Goal: Information Seeking & Learning: Find specific fact

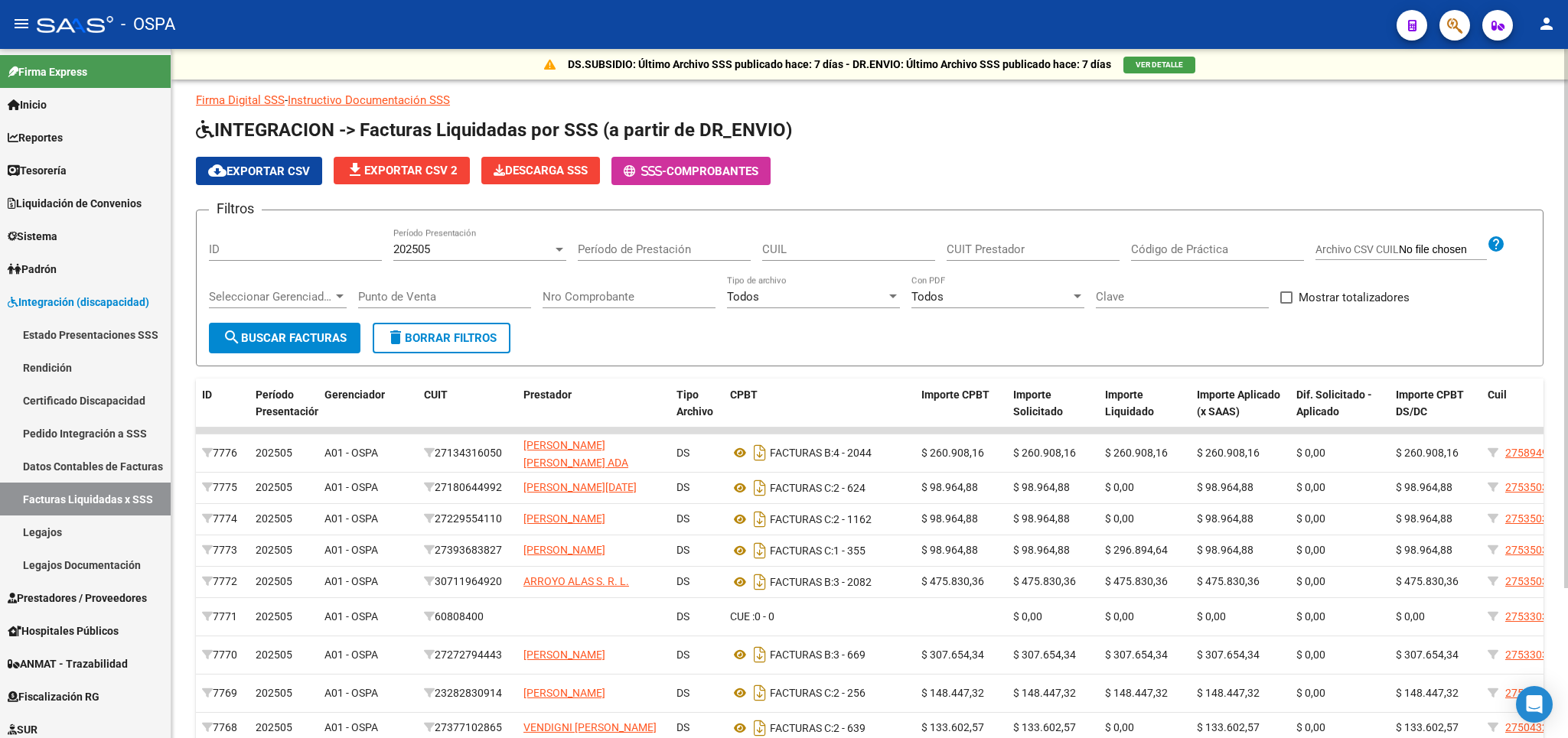
scroll to position [179, 0]
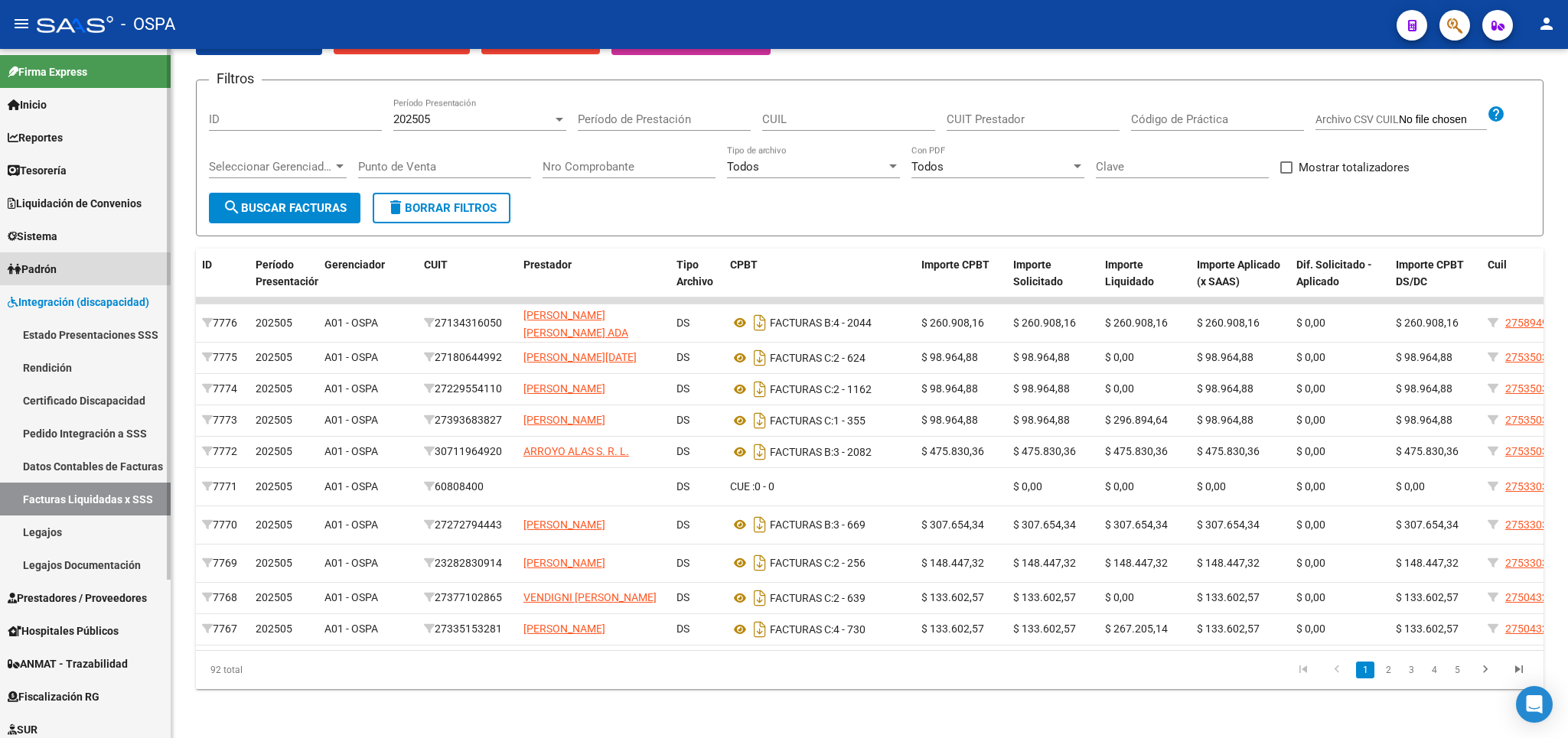
click at [64, 266] on link "Padrón" at bounding box center [85, 269] width 171 height 33
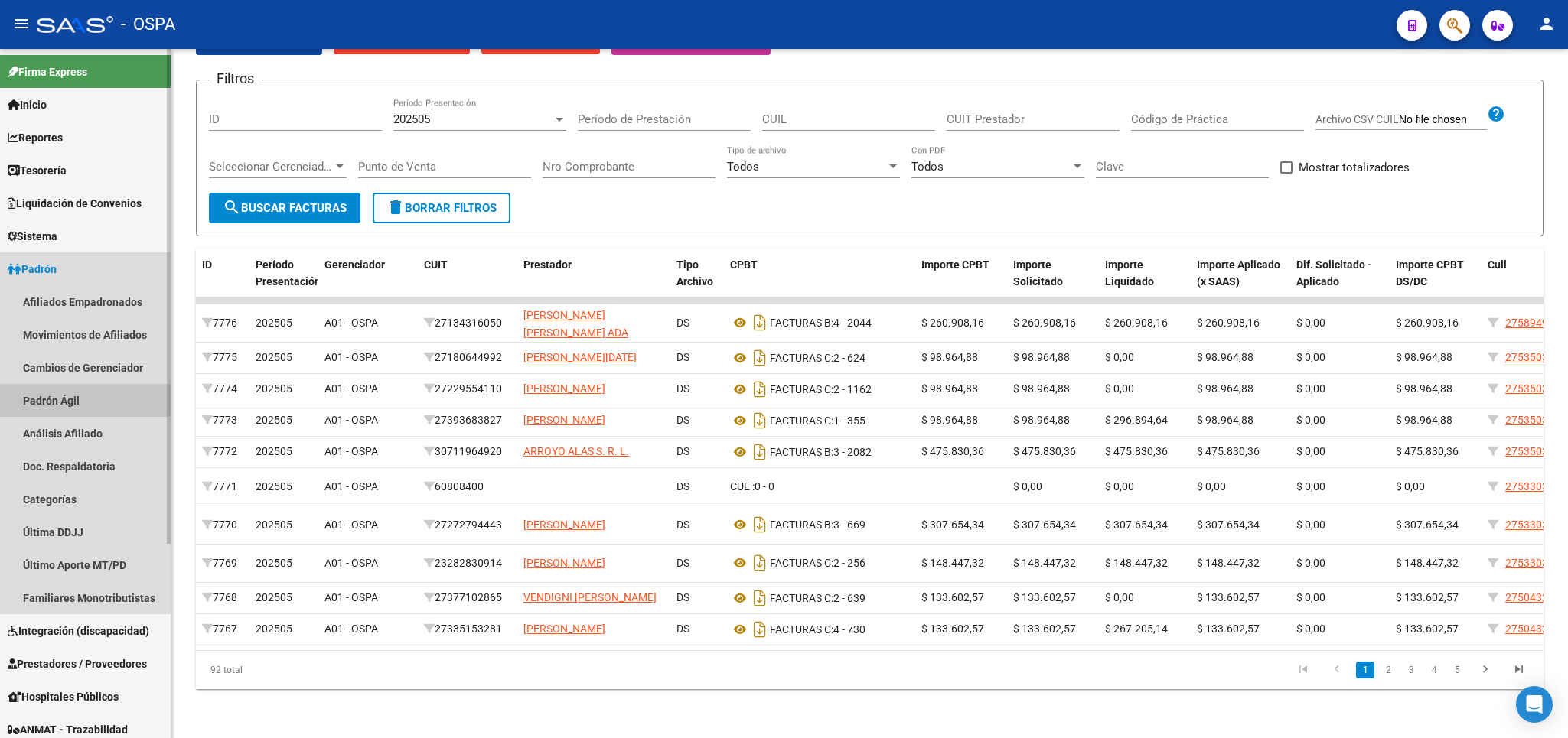
click at [64, 396] on link "Padrón Ágil" at bounding box center [85, 400] width 171 height 33
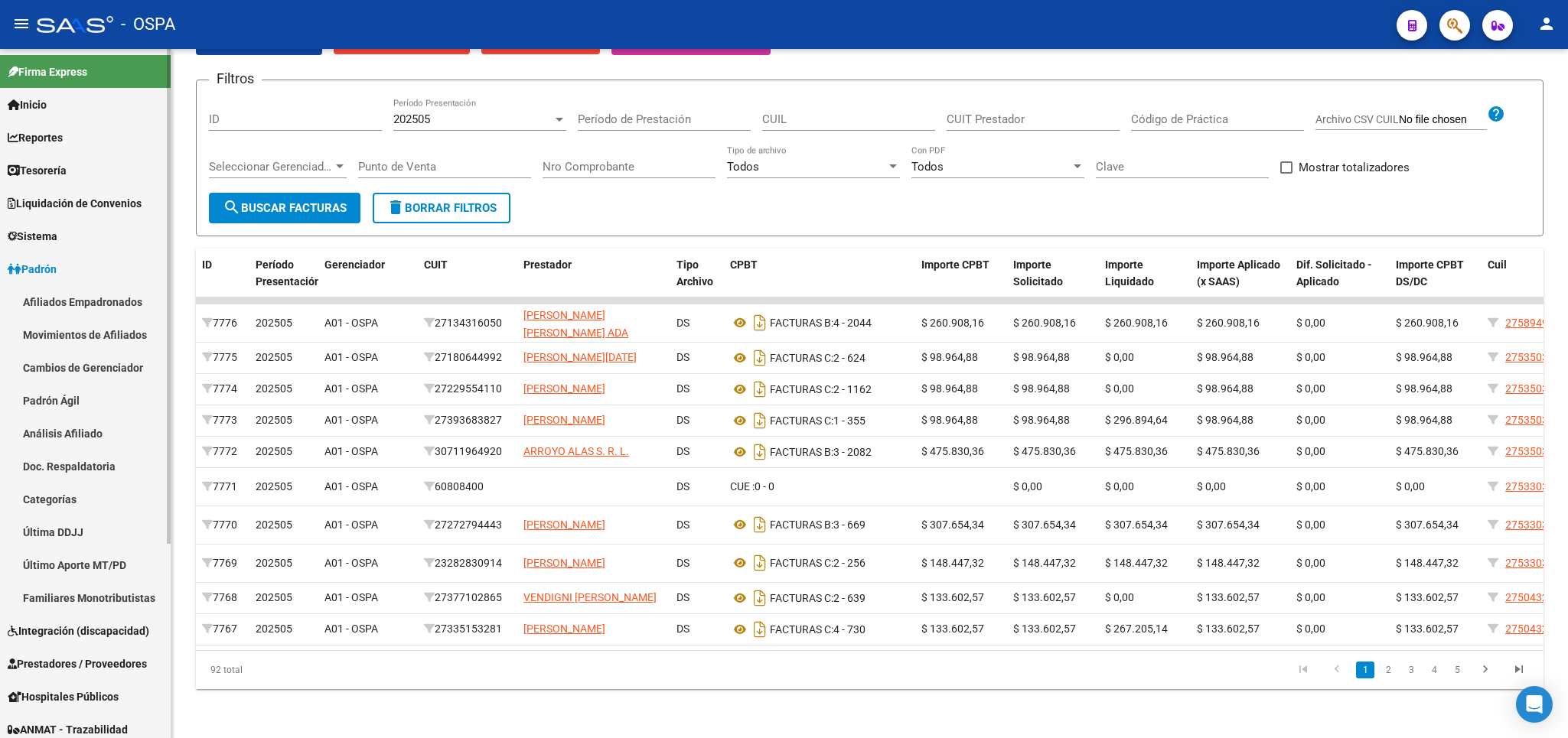
click at [55, 396] on link "Padrón Ágil" at bounding box center [85, 400] width 171 height 33
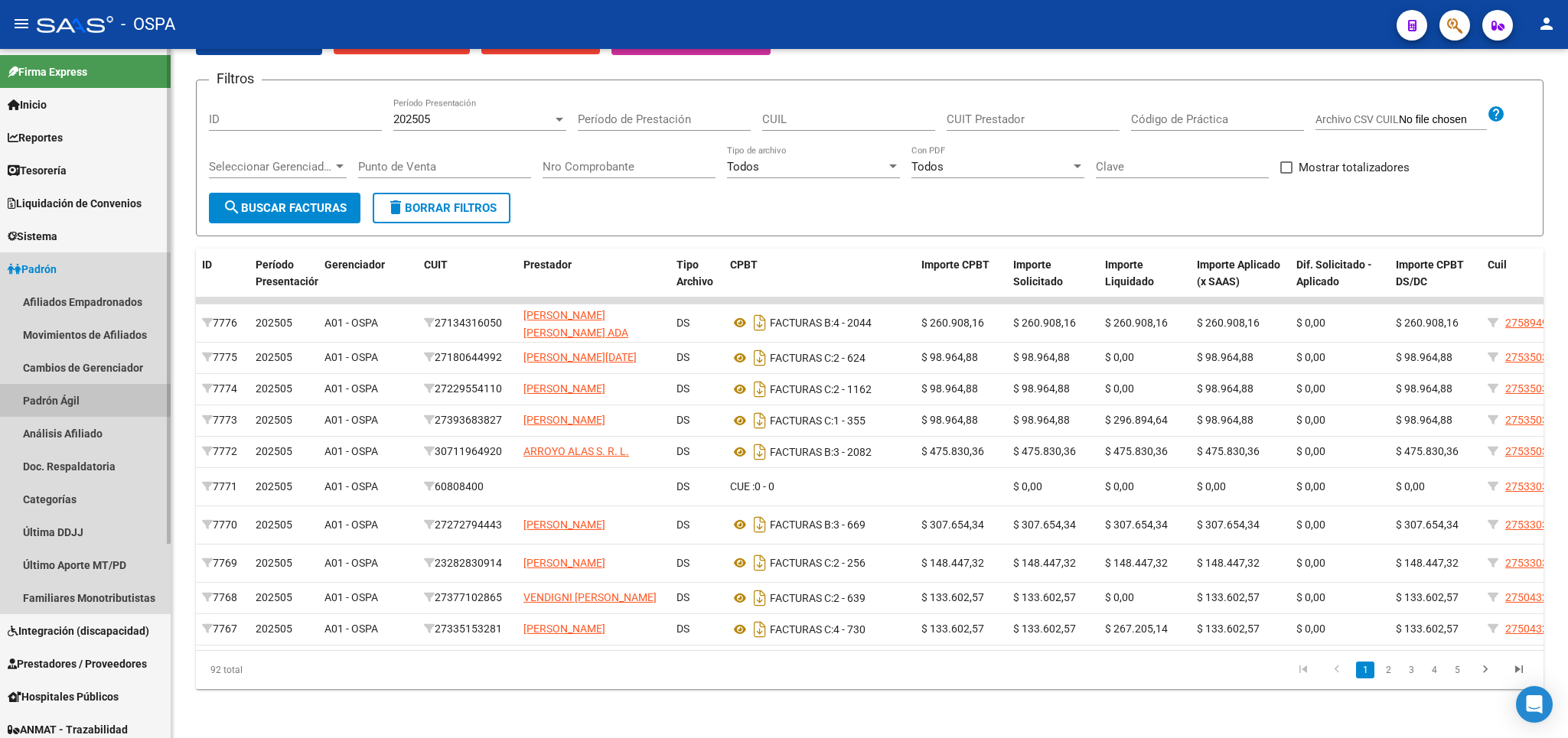
click at [55, 396] on link "Padrón Ágil" at bounding box center [85, 400] width 171 height 33
click at [55, 401] on link "Padrón Ágil" at bounding box center [85, 400] width 171 height 33
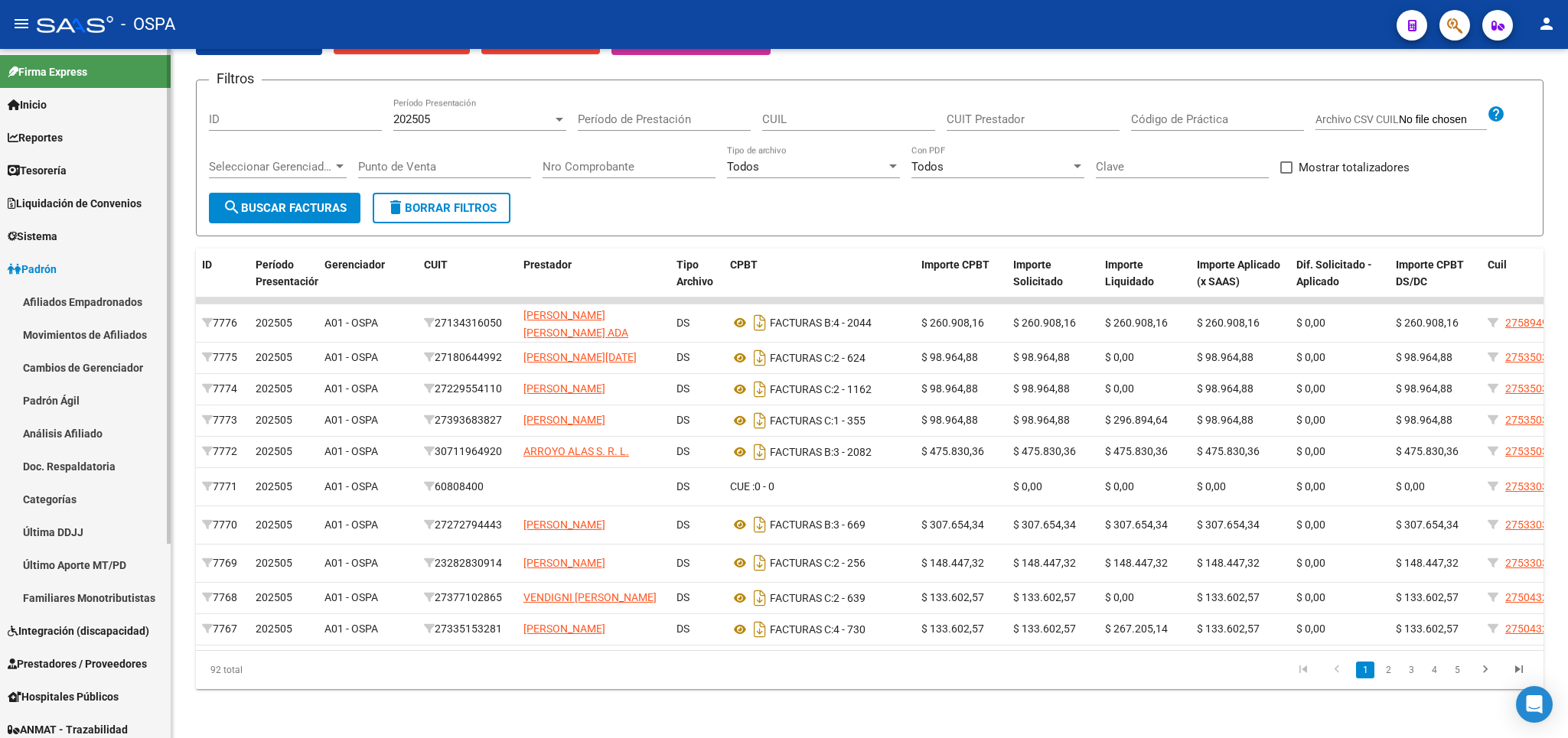
click at [55, 401] on link "Padrón Ágil" at bounding box center [85, 400] width 171 height 33
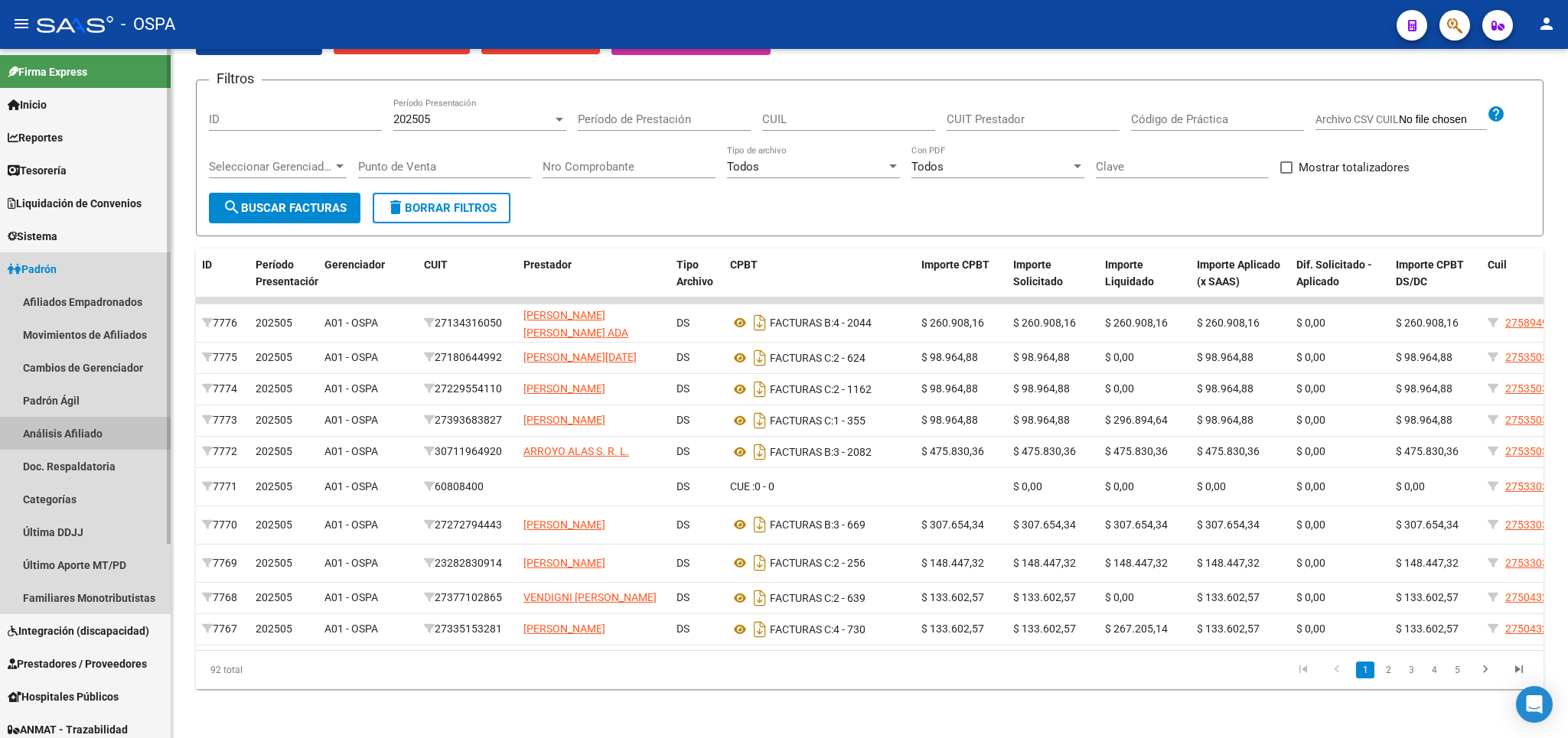
click at [48, 438] on link "Análisis Afiliado" at bounding box center [85, 433] width 171 height 33
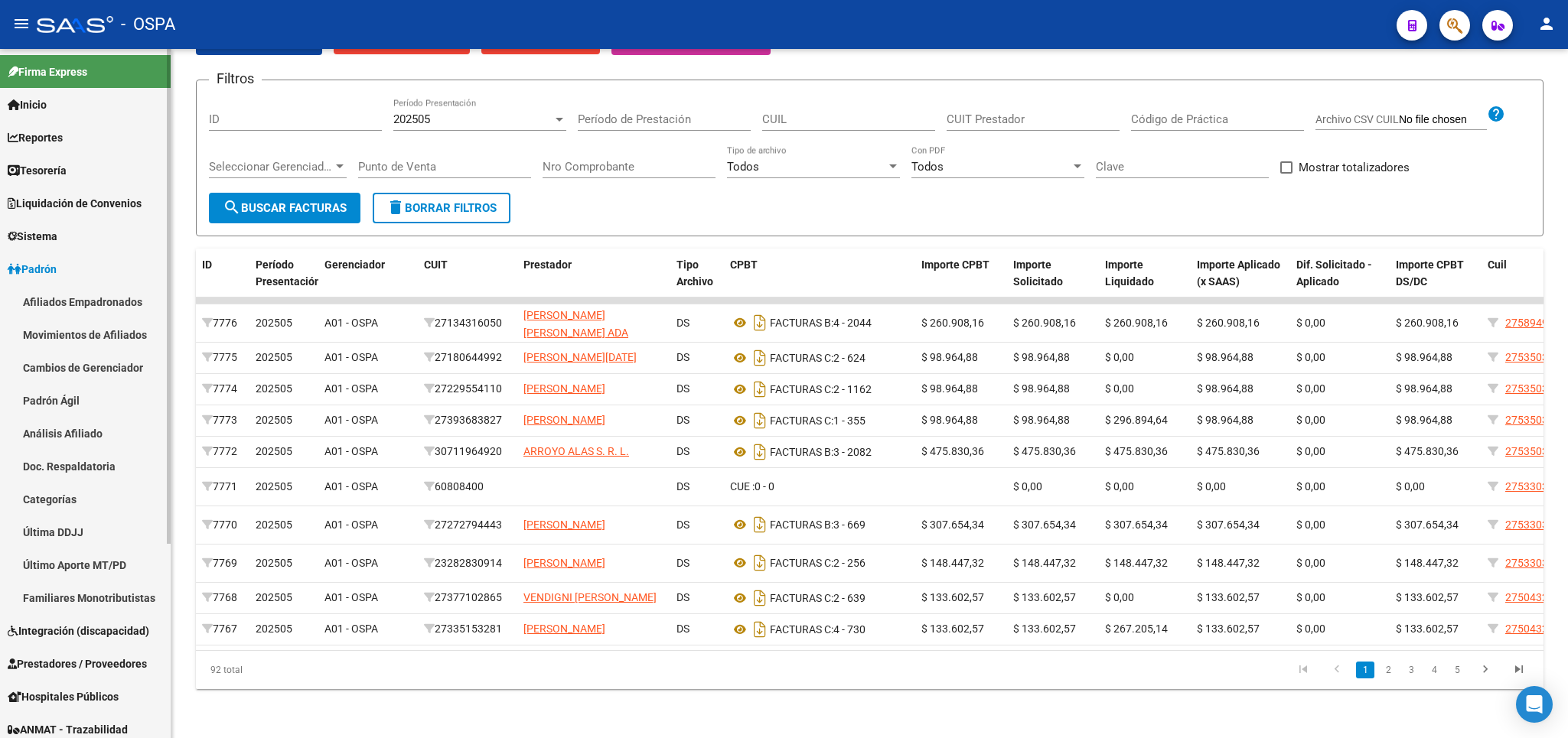
click at [47, 399] on link "Padrón Ágil" at bounding box center [85, 400] width 171 height 33
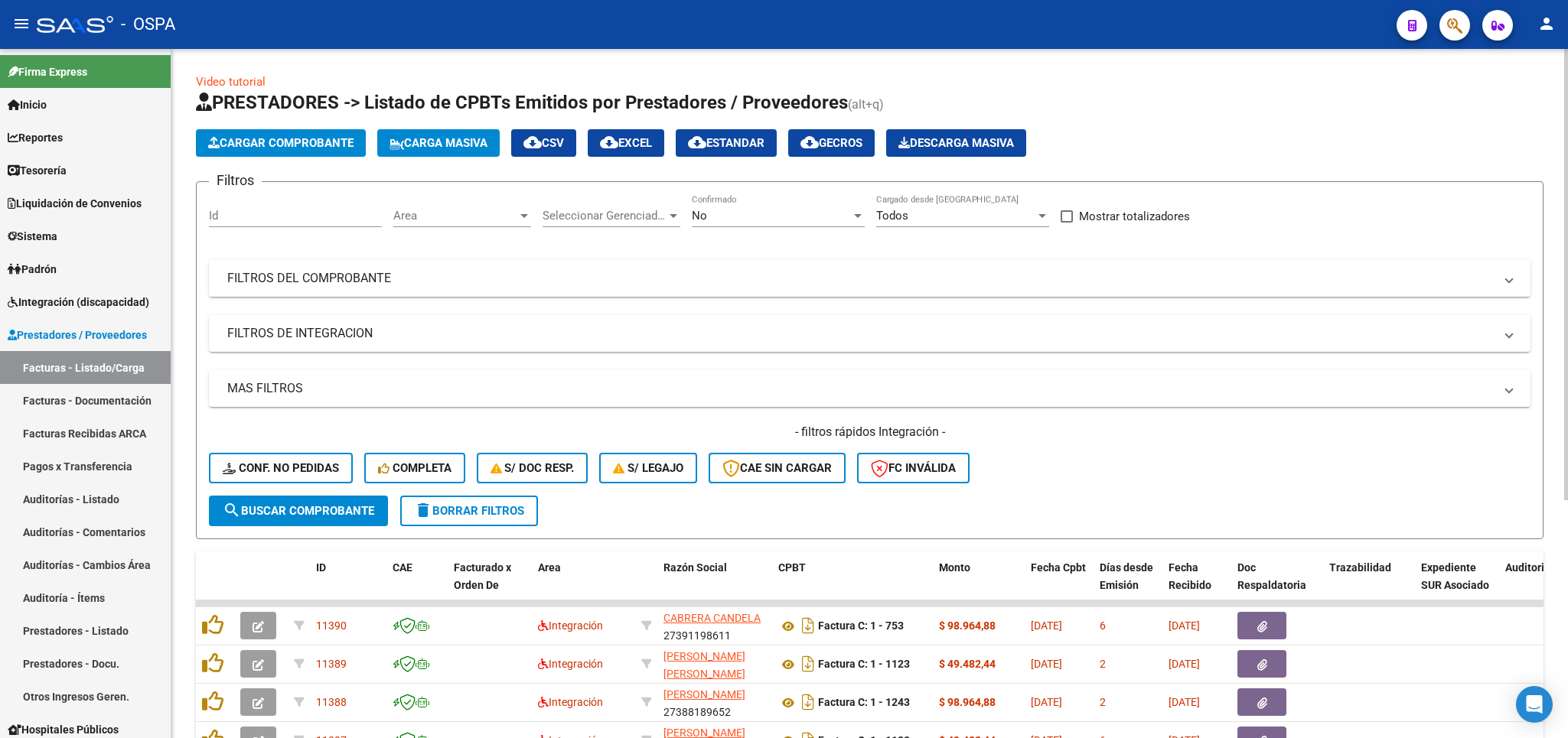
scroll to position [89, 0]
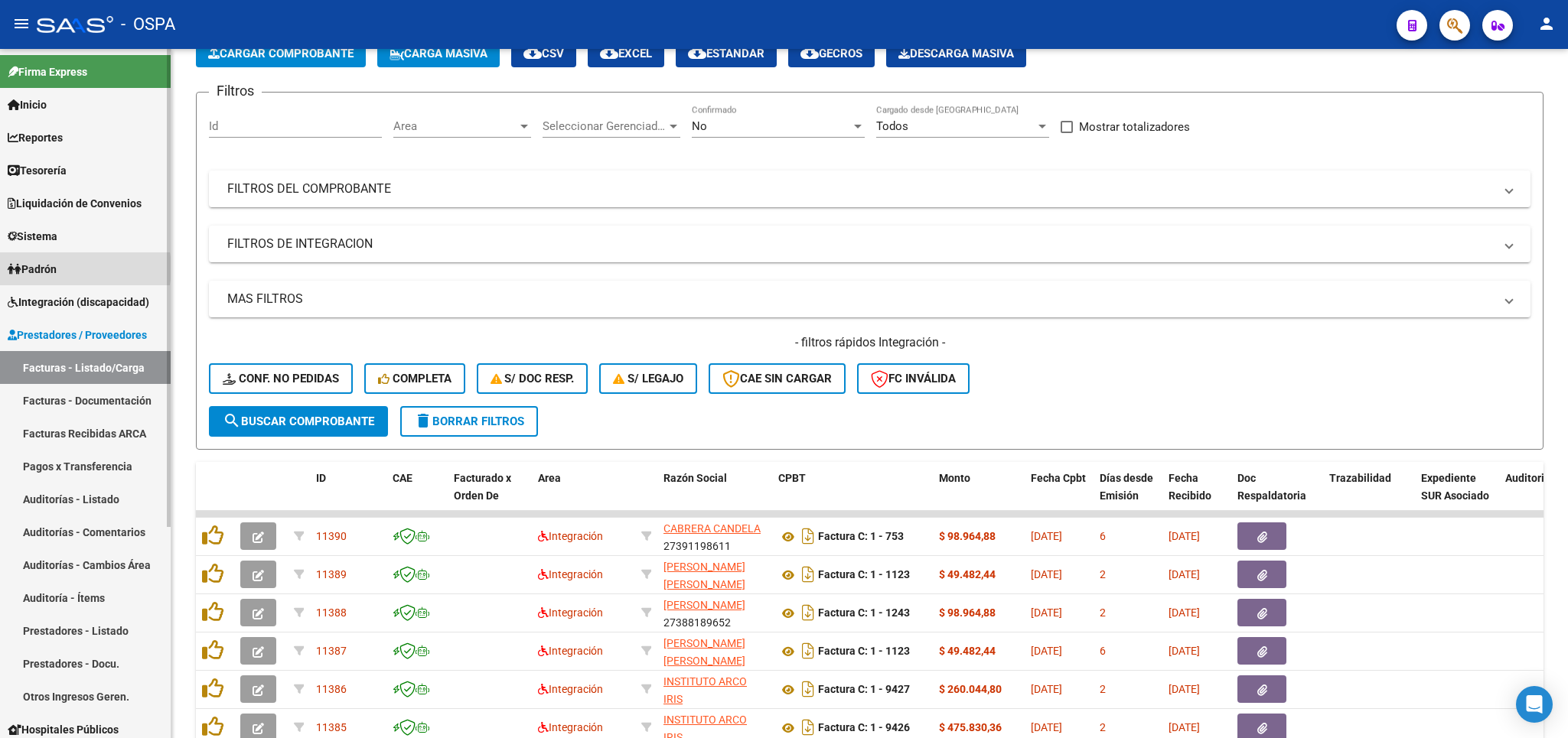
click at [71, 268] on link "Padrón" at bounding box center [85, 269] width 171 height 33
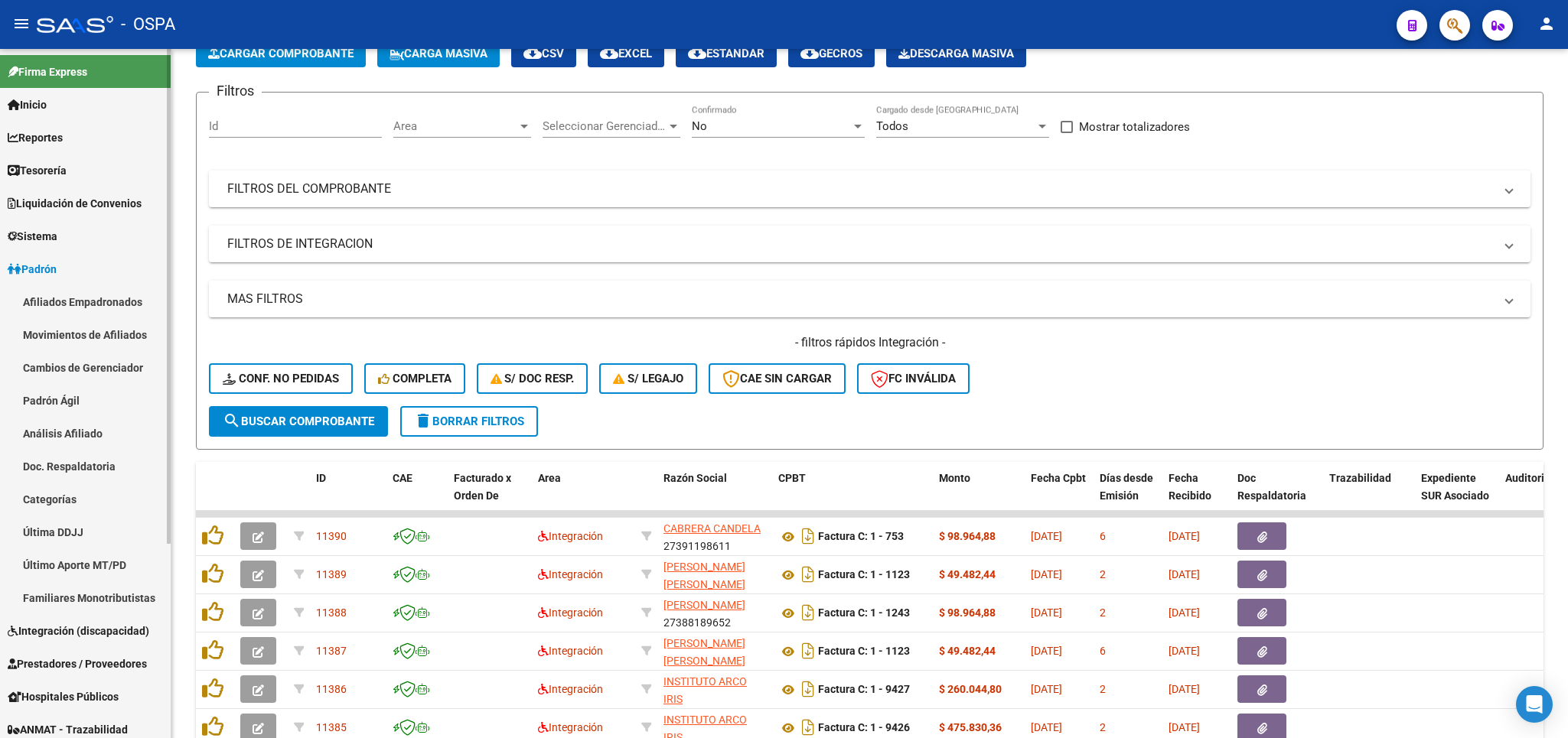
click at [66, 395] on link "Padrón Ágil" at bounding box center [85, 400] width 171 height 33
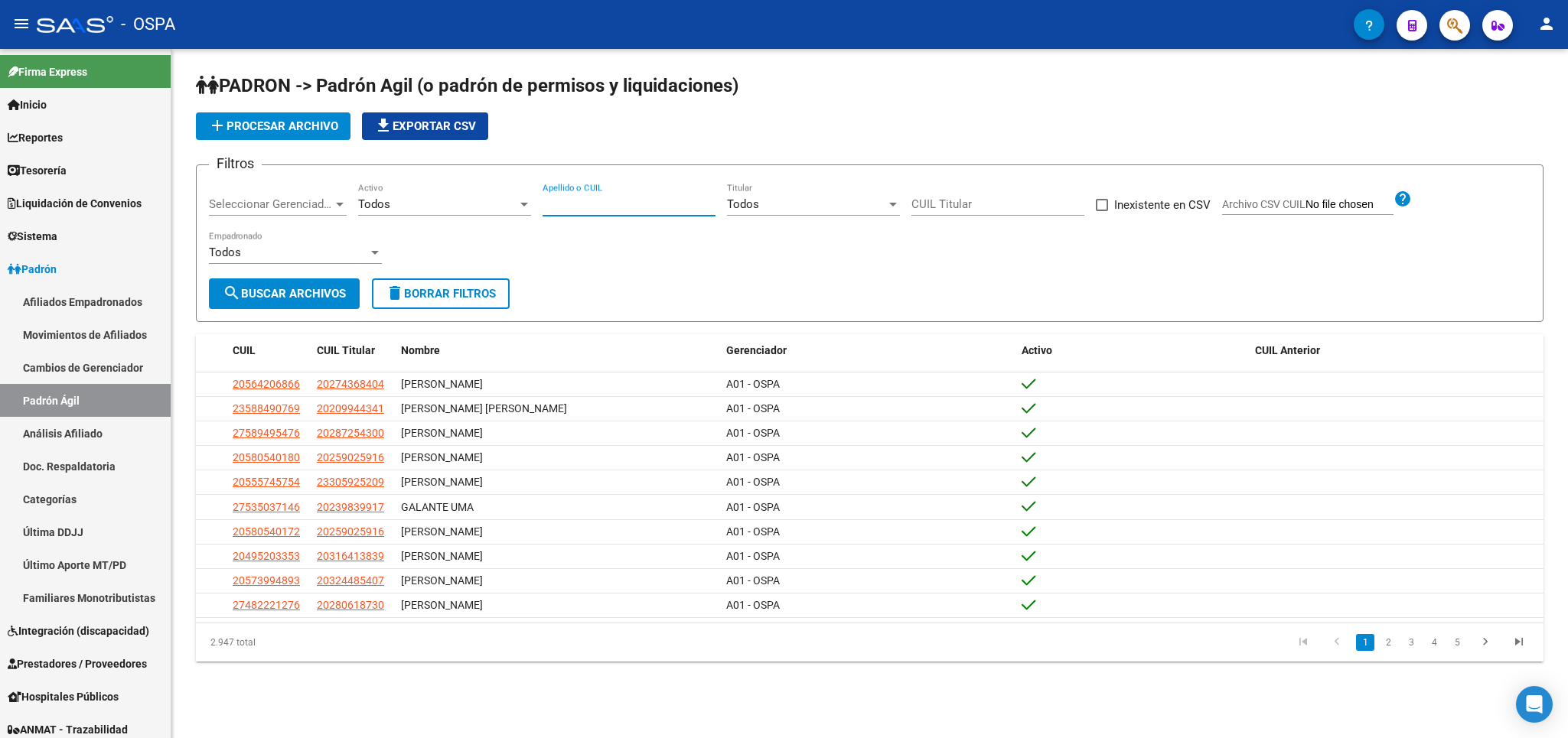
click at [647, 202] on input "Apellido o CUIL" at bounding box center [628, 204] width 173 height 14
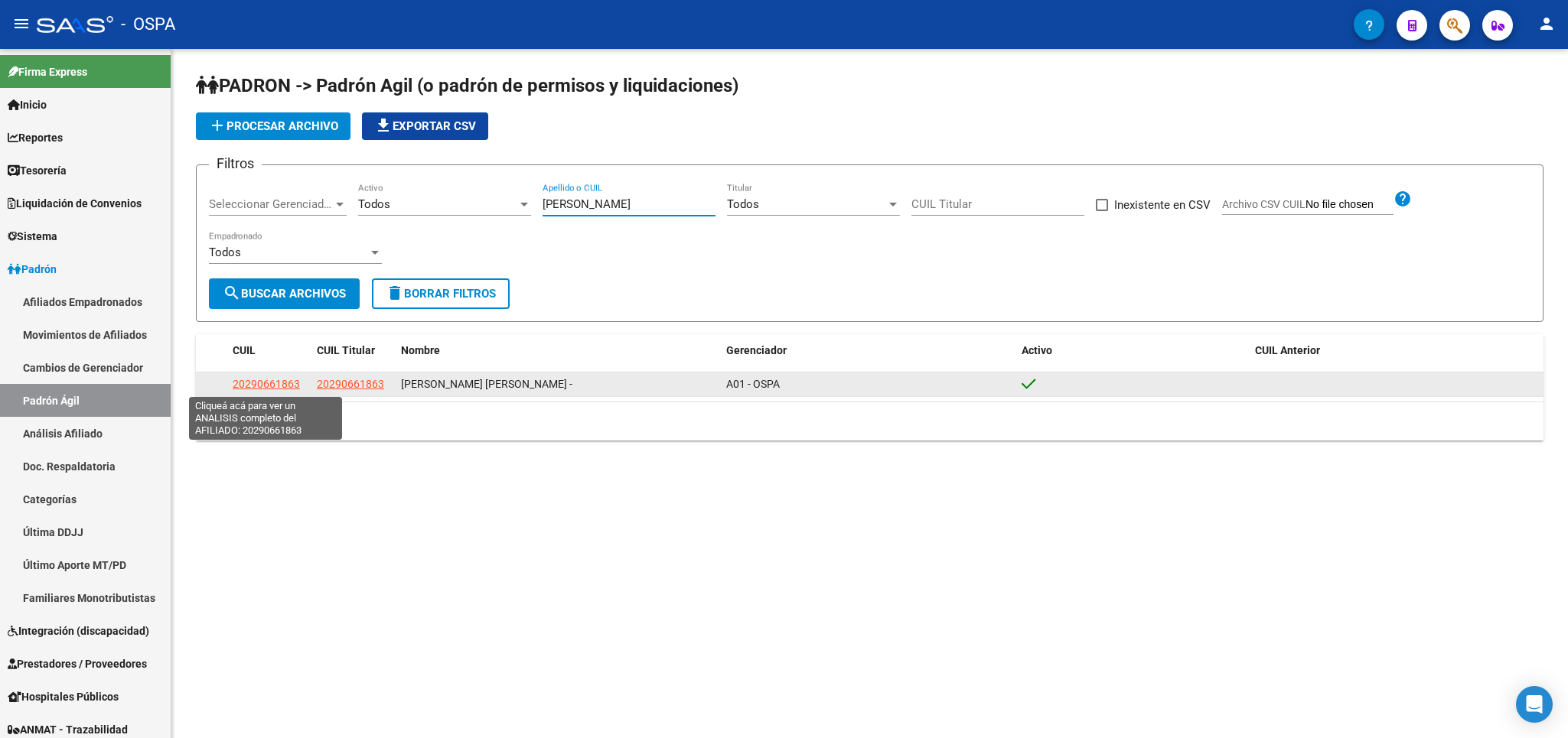
type input "[PERSON_NAME]"
click at [279, 386] on span "20290661863" at bounding box center [267, 384] width 68 height 12
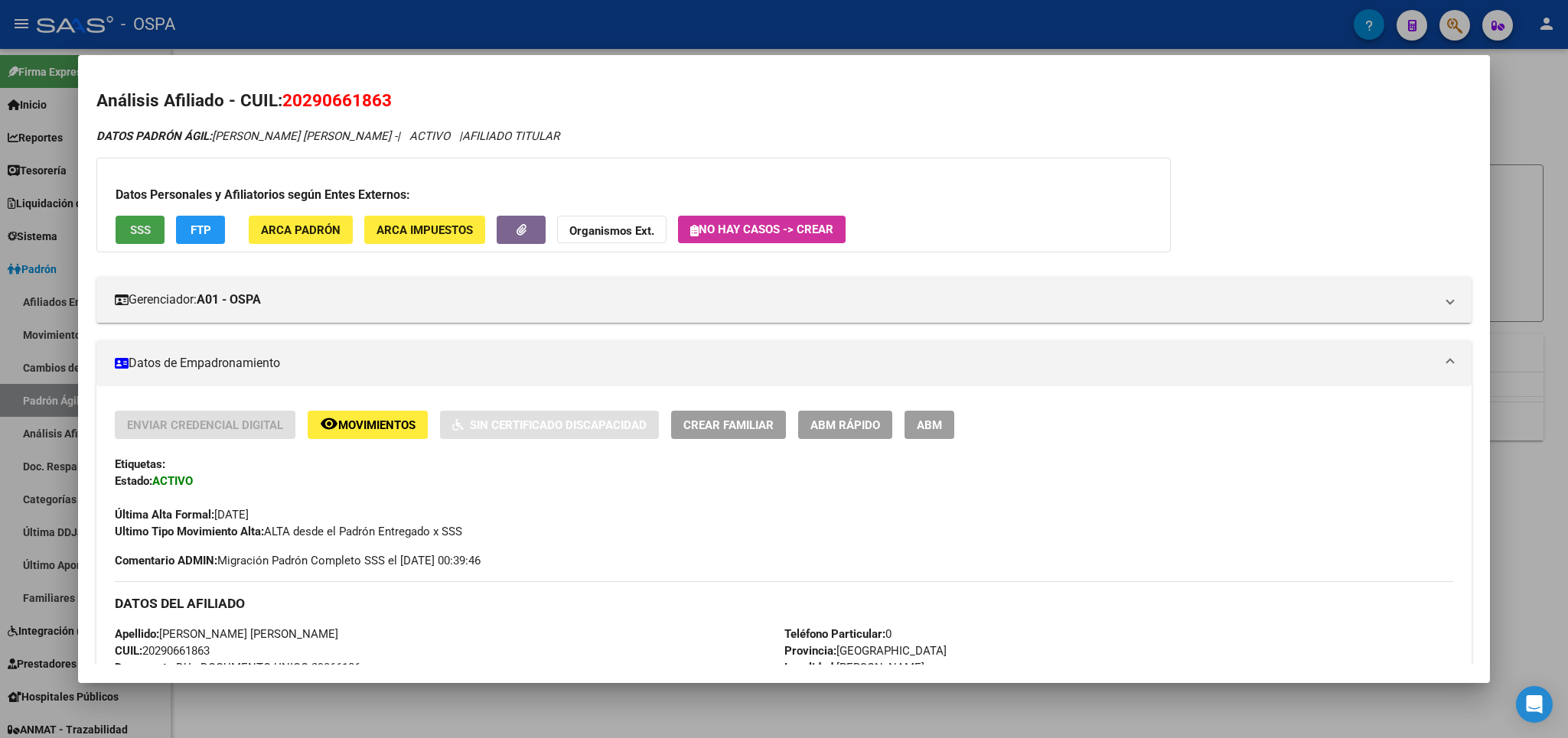
click at [129, 229] on button "SSS" at bounding box center [140, 229] width 49 height 28
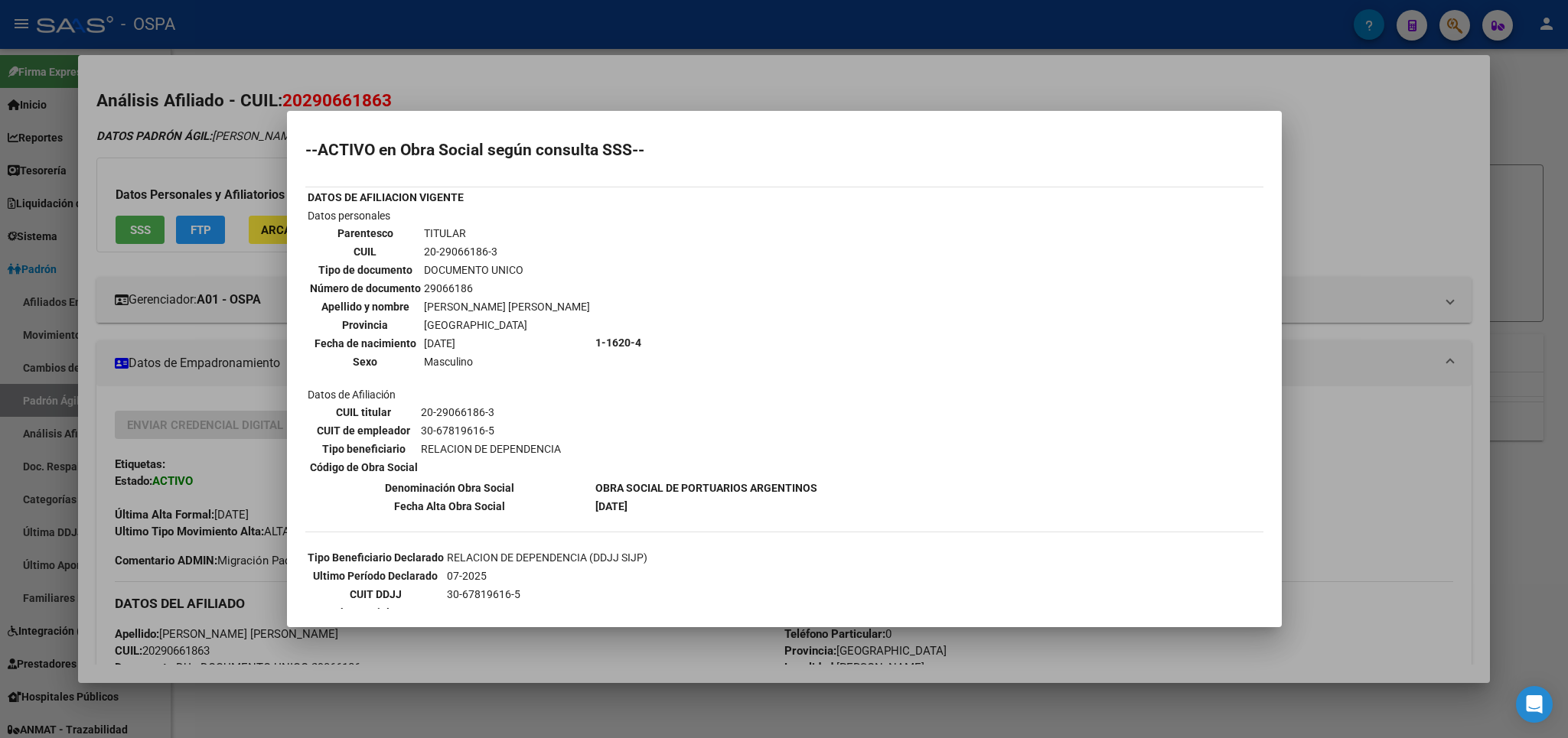
click at [1426, 137] on div at bounding box center [784, 369] width 1568 height 738
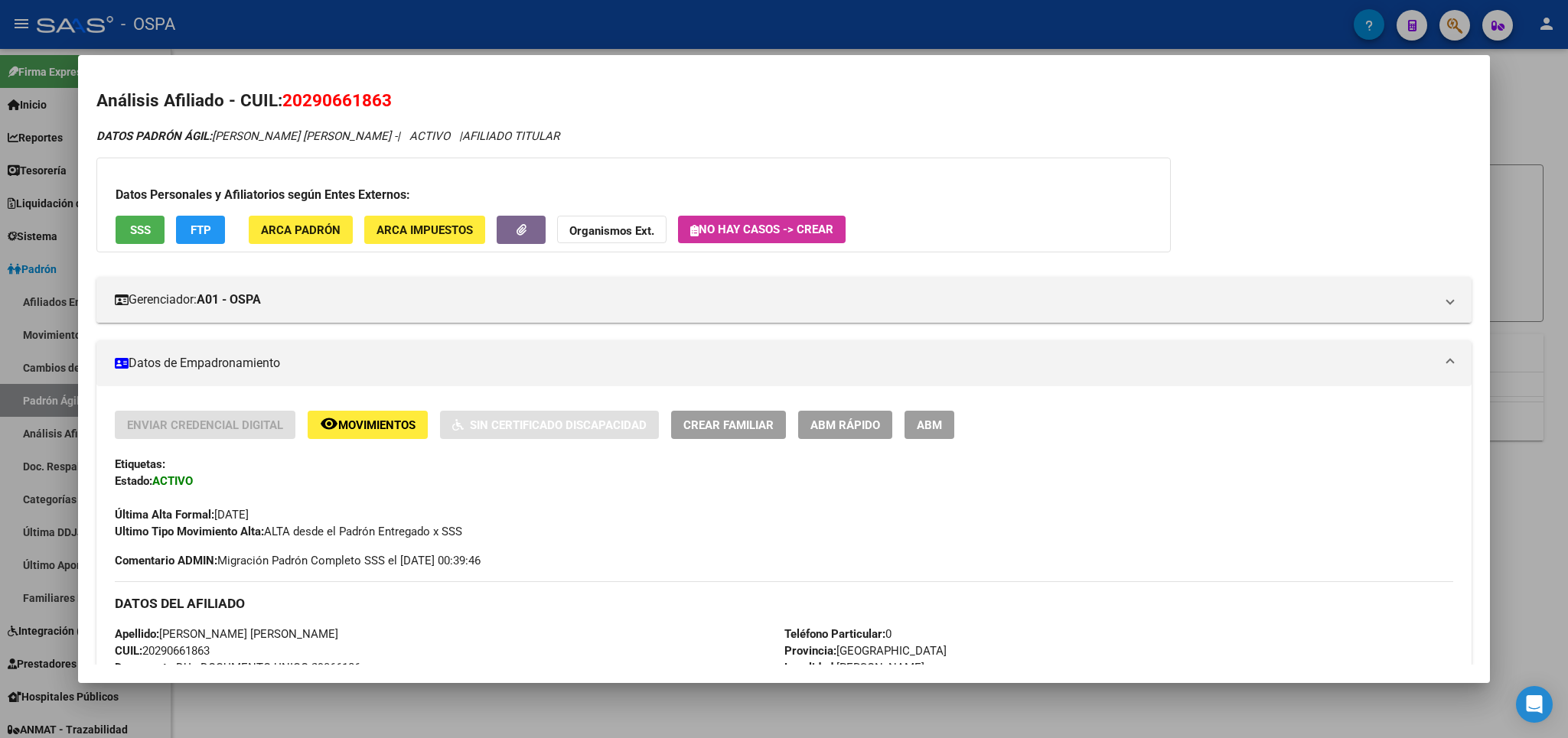
click at [1527, 96] on div at bounding box center [784, 369] width 1568 height 738
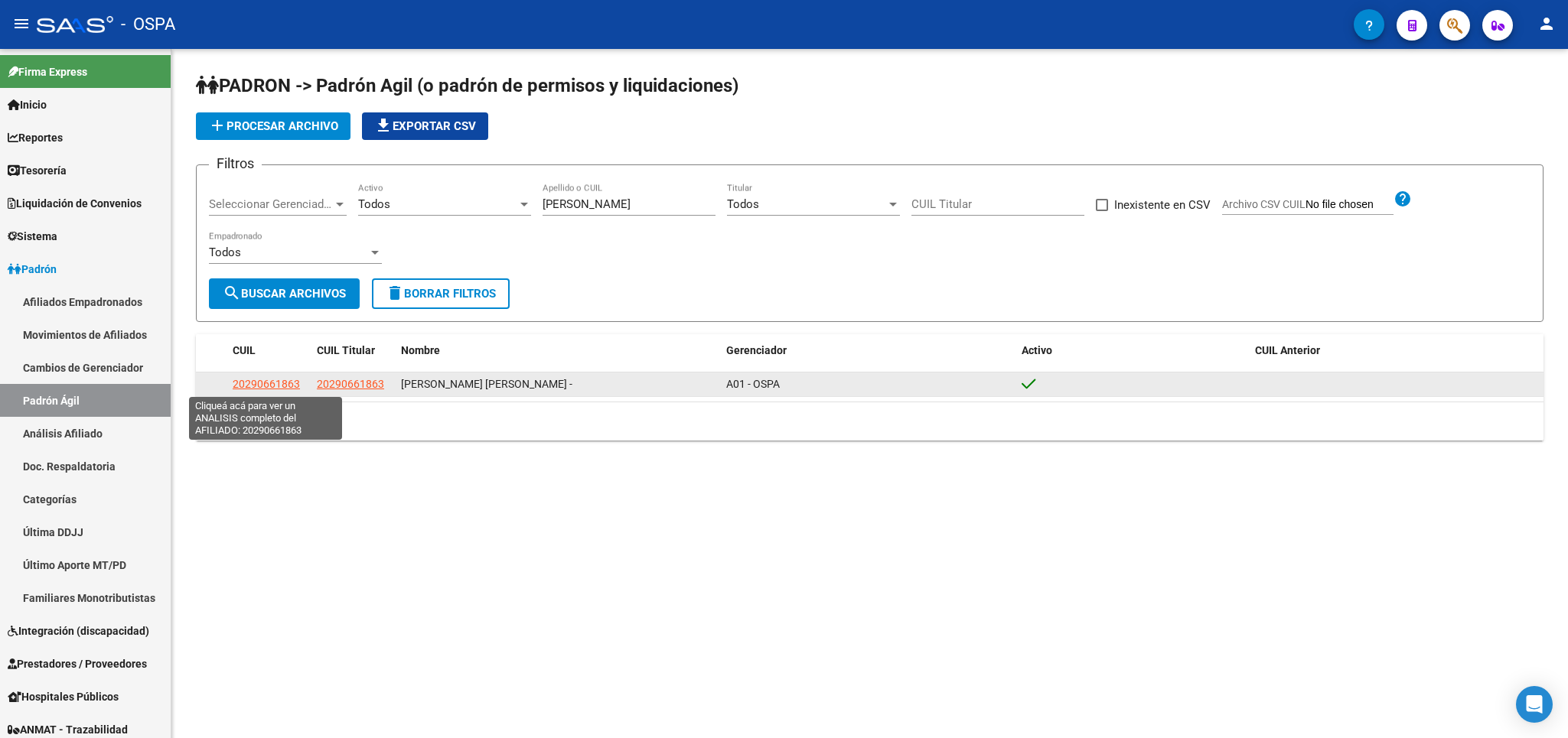
drag, startPoint x: 301, startPoint y: 387, endPoint x: 235, endPoint y: 386, distance: 66.0
click at [235, 386] on div "20290661863" at bounding box center [268, 384] width 72 height 17
copy span "20290661863"
